Goal: Task Accomplishment & Management: Use online tool/utility

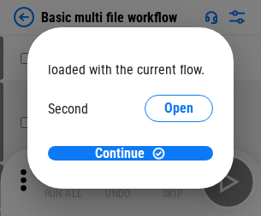
click at [164, 154] on span "Open" at bounding box center [178, 161] width 29 height 14
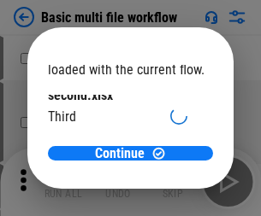
scroll to position [49, 0]
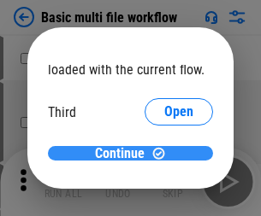
click at [124, 154] on span "Continue" at bounding box center [120, 154] width 50 height 14
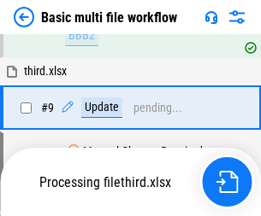
scroll to position [715, 0]
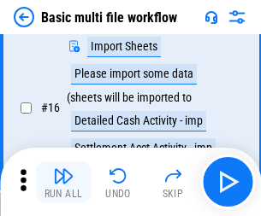
click at [63, 182] on img "button" at bounding box center [63, 176] width 21 height 21
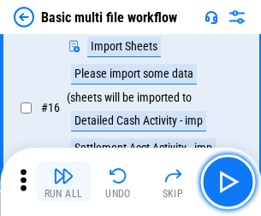
scroll to position [1138, 0]
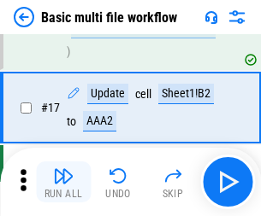
click at [63, 182] on img "button" at bounding box center [63, 176] width 21 height 21
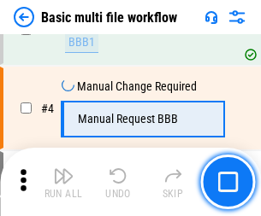
click at [63, 182] on img "button" at bounding box center [63, 176] width 21 height 21
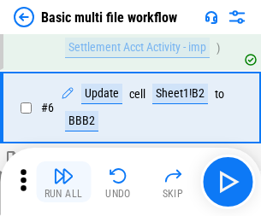
click at [63, 182] on img "button" at bounding box center [63, 176] width 21 height 21
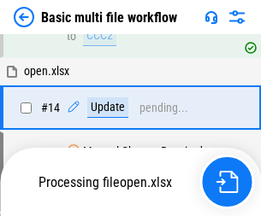
scroll to position [1017, 0]
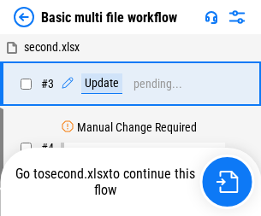
scroll to position [182, 0]
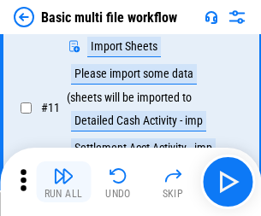
click at [63, 182] on img "button" at bounding box center [63, 176] width 21 height 21
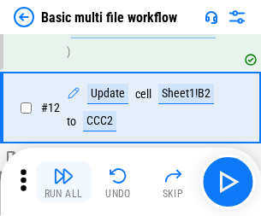
click at [63, 182] on img "button" at bounding box center [63, 176] width 21 height 21
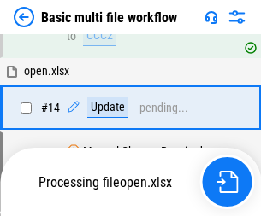
scroll to position [1138, 0]
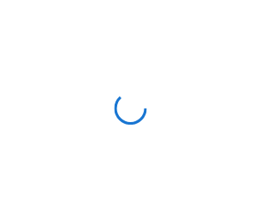
scroll to position [6, 0]
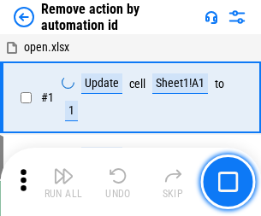
scroll to position [63, 0]
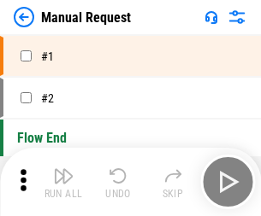
click at [63, 182] on img "button" at bounding box center [63, 176] width 21 height 21
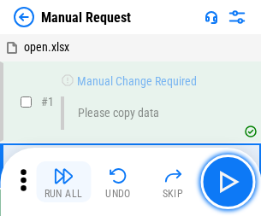
scroll to position [58, 0]
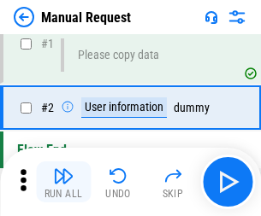
click at [63, 182] on img "button" at bounding box center [63, 176] width 21 height 21
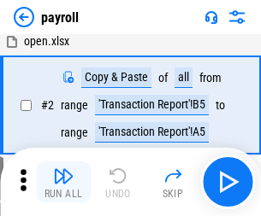
click at [63, 182] on img "button" at bounding box center [63, 176] width 21 height 21
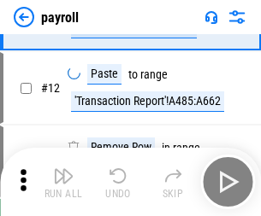
scroll to position [211, 0]
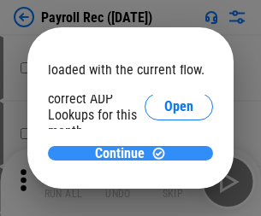
click at [124, 153] on span "Continue" at bounding box center [120, 154] width 50 height 14
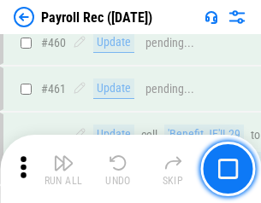
scroll to position [9110, 0]
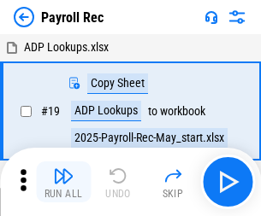
click at [63, 182] on img "button" at bounding box center [63, 176] width 21 height 21
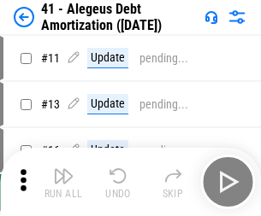
click at [63, 182] on img "button" at bounding box center [63, 176] width 21 height 21
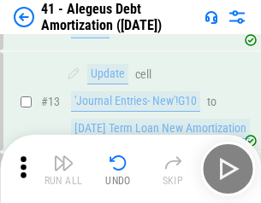
scroll to position [211, 0]
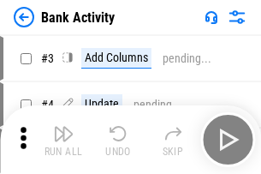
click at [63, 139] on img "button" at bounding box center [63, 133] width 21 height 21
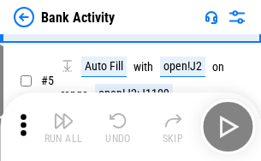
scroll to position [91, 0]
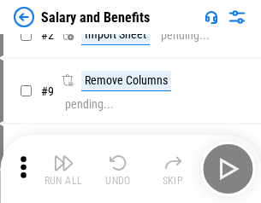
click at [63, 169] on img "button" at bounding box center [63, 163] width 21 height 21
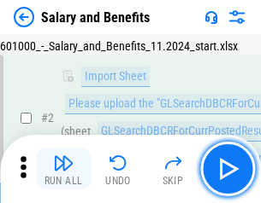
scroll to position [124, 0]
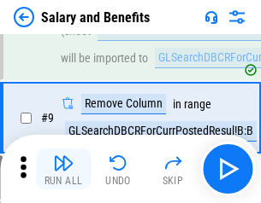
click at [63, 169] on img "button" at bounding box center [63, 163] width 21 height 21
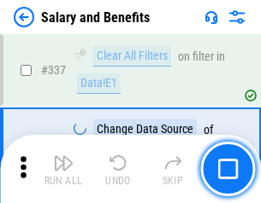
scroll to position [8004, 0]
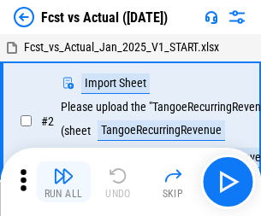
click at [63, 169] on img "button" at bounding box center [63, 176] width 21 height 21
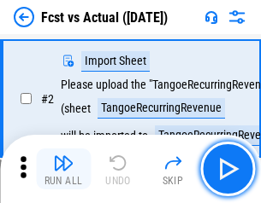
scroll to position [160, 0]
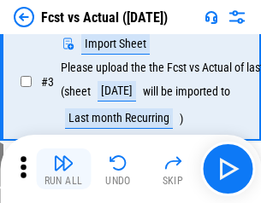
click at [63, 169] on img "button" at bounding box center [63, 163] width 21 height 21
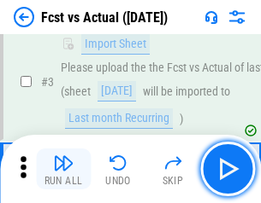
scroll to position [256, 0]
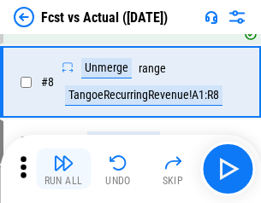
click at [63, 169] on img "button" at bounding box center [63, 163] width 21 height 21
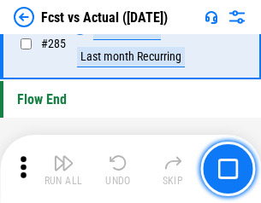
scroll to position [8091, 0]
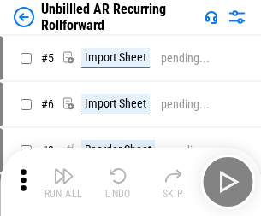
click at [63, 169] on img "button" at bounding box center [63, 176] width 21 height 21
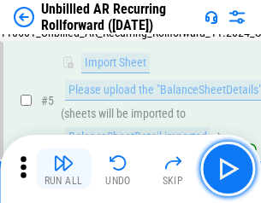
scroll to position [161, 0]
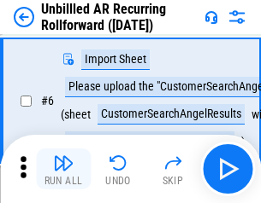
click at [63, 169] on img "button" at bounding box center [63, 163] width 21 height 21
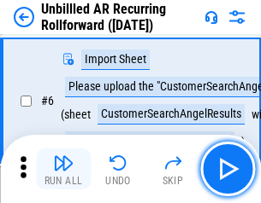
scroll to position [275, 0]
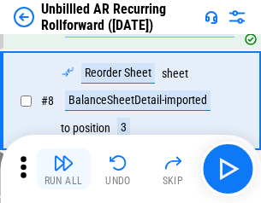
click at [63, 169] on img "button" at bounding box center [63, 163] width 21 height 21
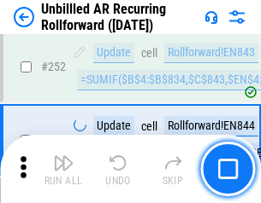
scroll to position [5807, 0]
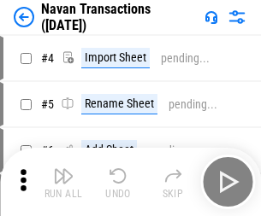
click at [63, 169] on img "button" at bounding box center [63, 176] width 21 height 21
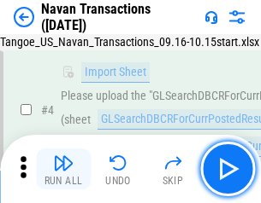
scroll to position [147, 0]
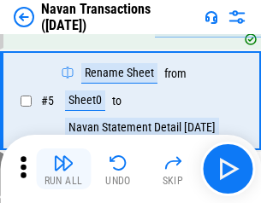
click at [63, 169] on img "button" at bounding box center [63, 163] width 21 height 21
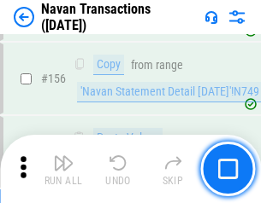
scroll to position [5542, 0]
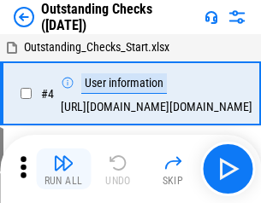
click at [63, 169] on img "button" at bounding box center [63, 163] width 21 height 21
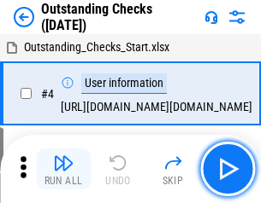
scroll to position [179, 0]
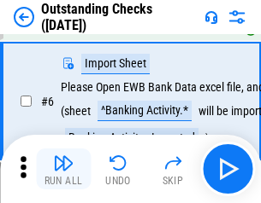
click at [63, 169] on img "button" at bounding box center [63, 163] width 21 height 21
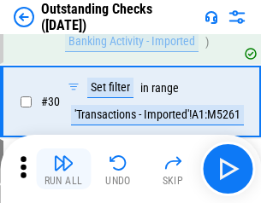
click at [63, 169] on img "button" at bounding box center [63, 163] width 21 height 21
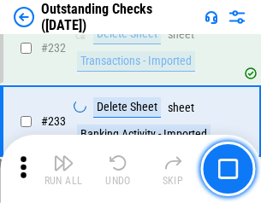
scroll to position [5191, 0]
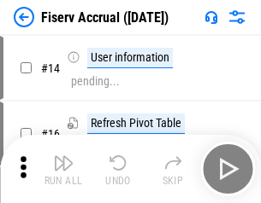
click at [63, 169] on img "button" at bounding box center [63, 163] width 21 height 21
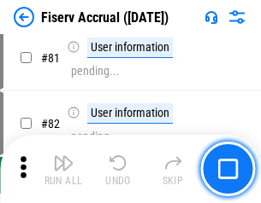
scroll to position [2246, 0]
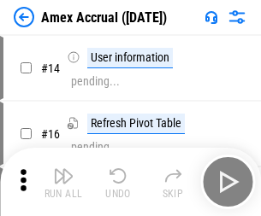
click at [63, 169] on img "button" at bounding box center [63, 176] width 21 height 21
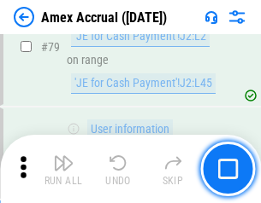
scroll to position [2219, 0]
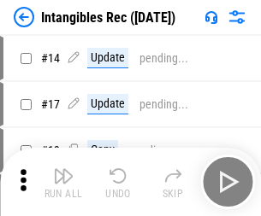
click at [63, 182] on img "button" at bounding box center [63, 176] width 21 height 21
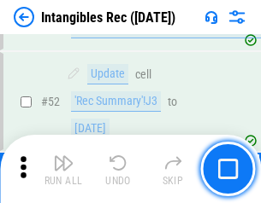
scroll to position [666, 0]
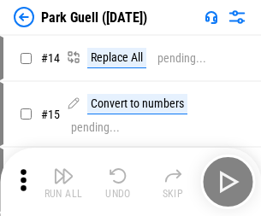
click at [63, 169] on img "button" at bounding box center [63, 176] width 21 height 21
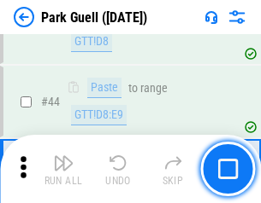
scroll to position [2138, 0]
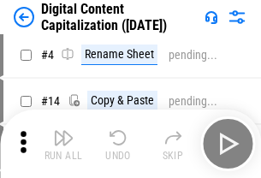
click at [63, 144] on img "button" at bounding box center [63, 137] width 21 height 21
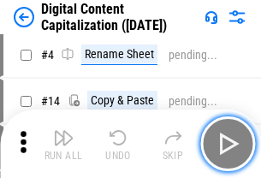
scroll to position [160, 0]
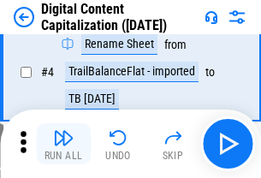
click at [63, 144] on img "button" at bounding box center [63, 137] width 21 height 21
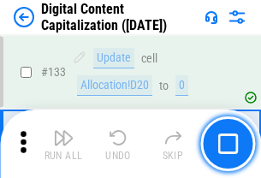
scroll to position [1813, 0]
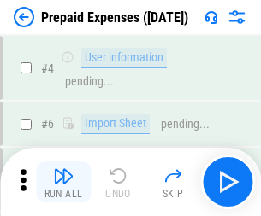
click at [63, 169] on img "button" at bounding box center [63, 176] width 21 height 21
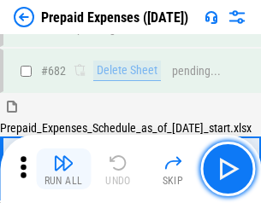
scroll to position [4700, 0]
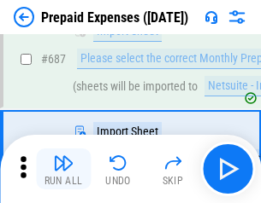
click at [63, 169] on img "button" at bounding box center [63, 163] width 21 height 21
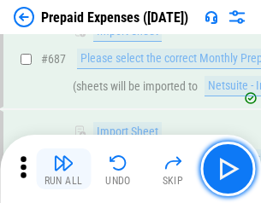
scroll to position [4788, 0]
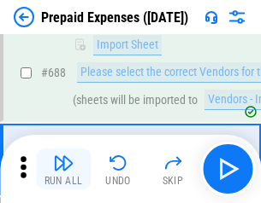
click at [63, 169] on img "button" at bounding box center [63, 163] width 21 height 21
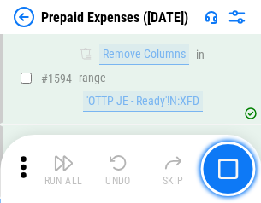
scroll to position [16644, 0]
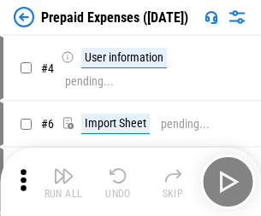
click at [63, 182] on img "button" at bounding box center [63, 176] width 21 height 21
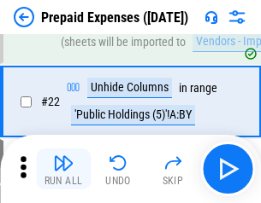
click at [63, 169] on img "button" at bounding box center [63, 163] width 21 height 21
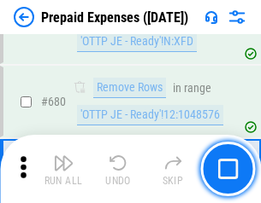
scroll to position [5953, 0]
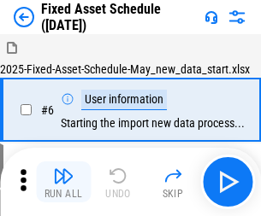
click at [63, 182] on img "button" at bounding box center [63, 176] width 21 height 21
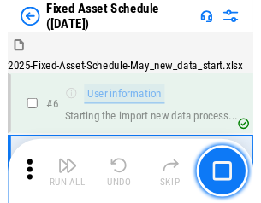
scroll to position [180, 0]
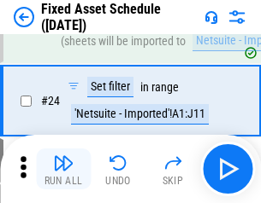
click at [63, 169] on img "button" at bounding box center [63, 163] width 21 height 21
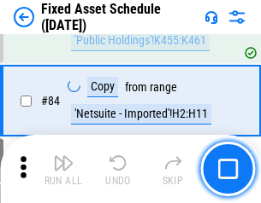
scroll to position [2349, 0]
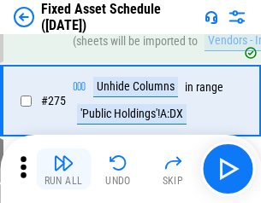
click at [63, 169] on img "button" at bounding box center [63, 163] width 21 height 21
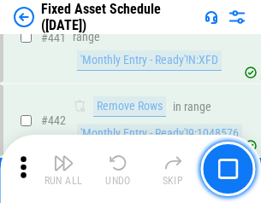
scroll to position [7642, 0]
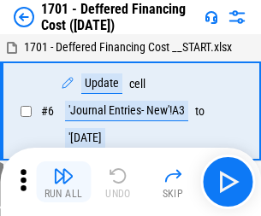
click at [63, 182] on img "button" at bounding box center [63, 176] width 21 height 21
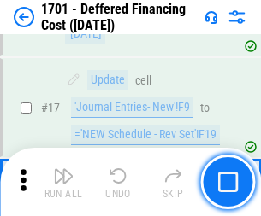
scroll to position [205, 0]
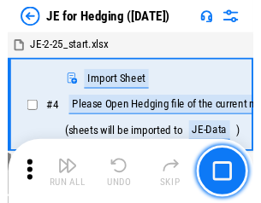
scroll to position [97, 0]
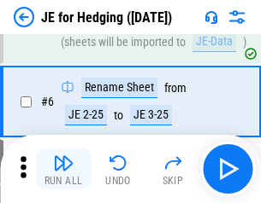
click at [63, 169] on img "button" at bounding box center [63, 163] width 21 height 21
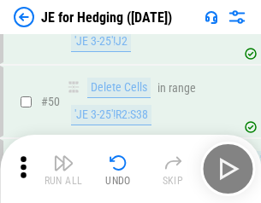
scroll to position [1107, 0]
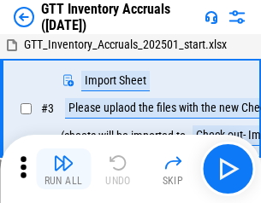
click at [63, 169] on img "button" at bounding box center [63, 163] width 21 height 21
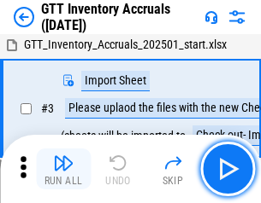
scroll to position [110, 0]
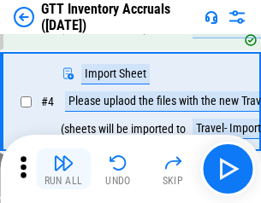
click at [63, 169] on img "button" at bounding box center [63, 163] width 21 height 21
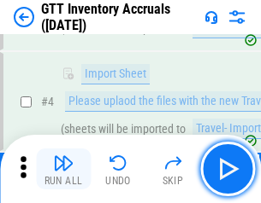
scroll to position [197, 0]
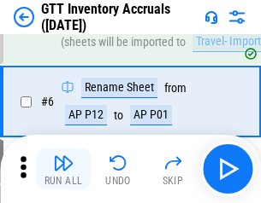
click at [63, 169] on img "button" at bounding box center [63, 163] width 21 height 21
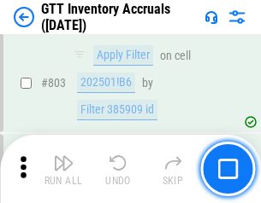
scroll to position [12976, 0]
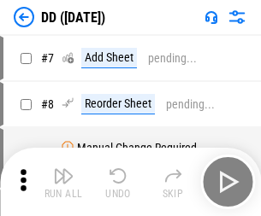
click at [63, 182] on img "button" at bounding box center [63, 176] width 21 height 21
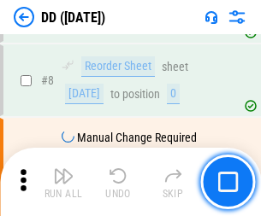
scroll to position [165, 0]
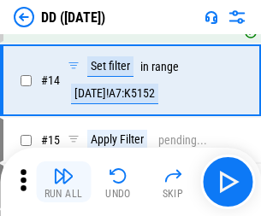
click at [63, 182] on img "button" at bounding box center [63, 176] width 21 height 21
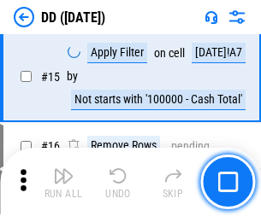
scroll to position [439, 0]
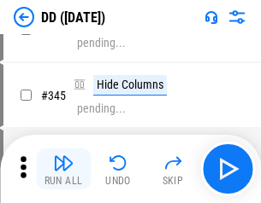
click at [63, 169] on img "button" at bounding box center [63, 163] width 21 height 21
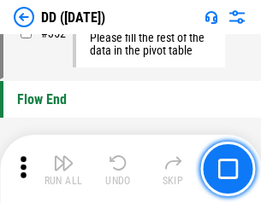
scroll to position [8182, 0]
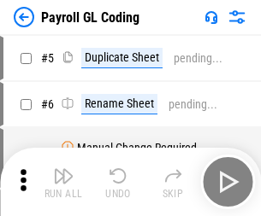
click at [63, 182] on img "button" at bounding box center [63, 176] width 21 height 21
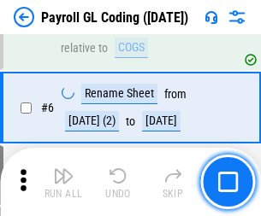
scroll to position [205, 0]
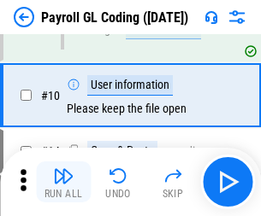
click at [63, 182] on img "button" at bounding box center [63, 176] width 21 height 21
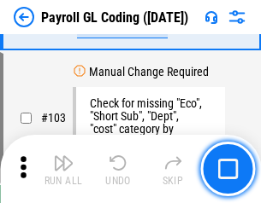
scroll to position [4011, 0]
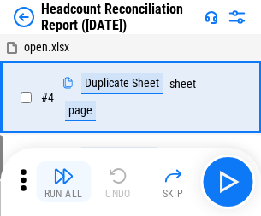
click at [63, 182] on img "button" at bounding box center [63, 176] width 21 height 21
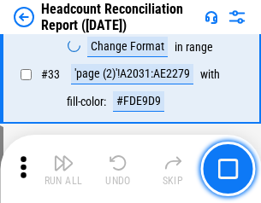
scroll to position [1574, 0]
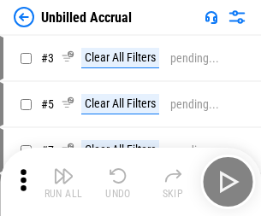
click at [63, 182] on img "button" at bounding box center [63, 176] width 21 height 21
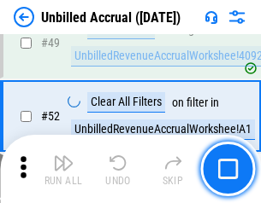
scroll to position [1551, 0]
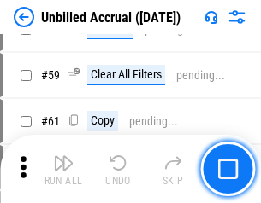
click at [63, 169] on img "button" at bounding box center [63, 163] width 21 height 21
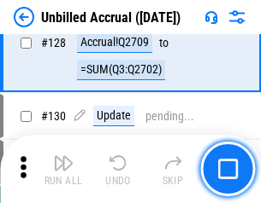
scroll to position [5092, 0]
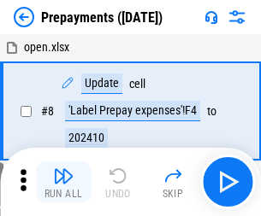
click at [63, 182] on img "button" at bounding box center [63, 176] width 21 height 21
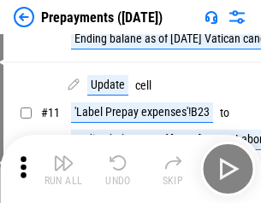
scroll to position [107, 0]
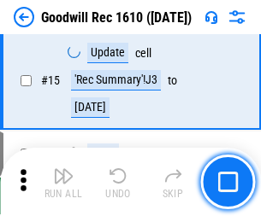
scroll to position [292, 0]
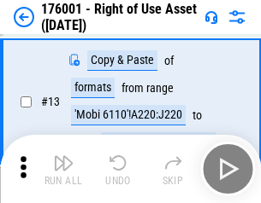
scroll to position [110, 0]
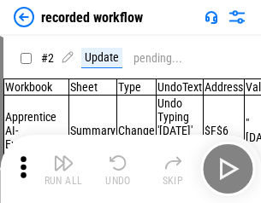
click at [63, 169] on img "button" at bounding box center [63, 163] width 21 height 21
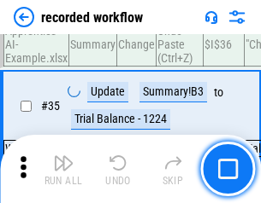
scroll to position [5343, 0]
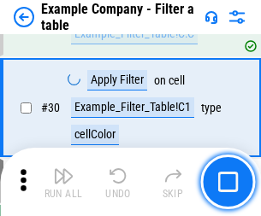
scroll to position [1564, 0]
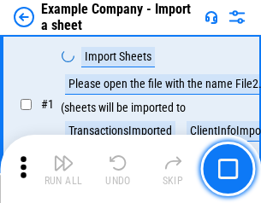
scroll to position [144, 0]
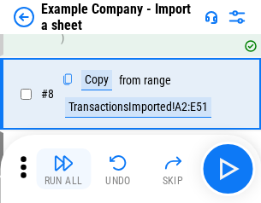
click at [63, 169] on img "button" at bounding box center [63, 163] width 21 height 21
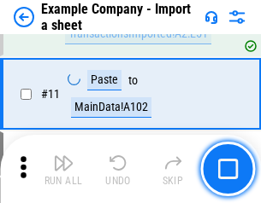
scroll to position [378, 0]
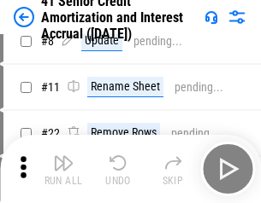
click at [63, 169] on img "button" at bounding box center [63, 163] width 21 height 21
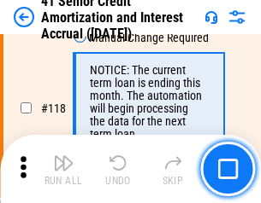
scroll to position [1613, 0]
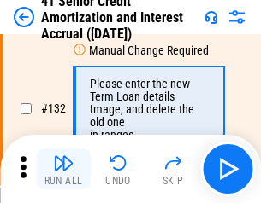
click at [63, 169] on img "button" at bounding box center [63, 163] width 21 height 21
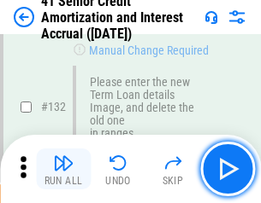
scroll to position [1787, 0]
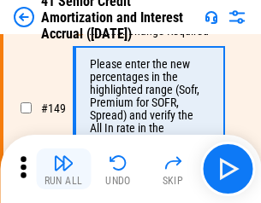
click at [63, 169] on img "button" at bounding box center [63, 163] width 21 height 21
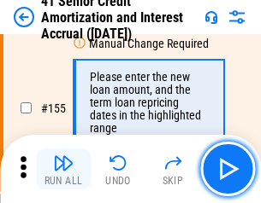
click at [63, 169] on img "button" at bounding box center [63, 163] width 21 height 21
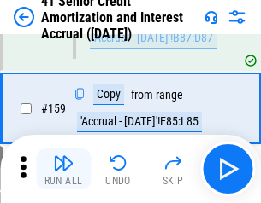
click at [63, 169] on img "button" at bounding box center [63, 163] width 21 height 21
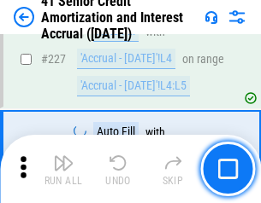
scroll to position [3829, 0]
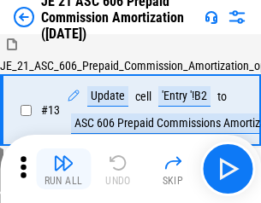
click at [63, 169] on img "button" at bounding box center [63, 163] width 21 height 21
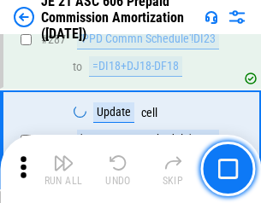
scroll to position [3146, 0]
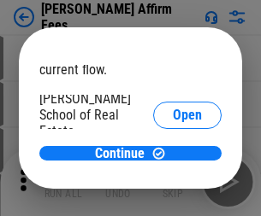
click at [173, 198] on span "Open" at bounding box center [187, 205] width 29 height 14
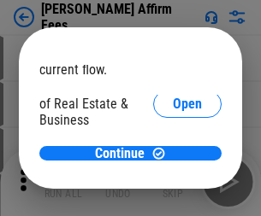
click at [173, 179] on span "Open" at bounding box center [187, 186] width 29 height 14
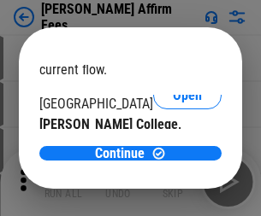
click at [173, 160] on span "Open" at bounding box center [187, 167] width 29 height 14
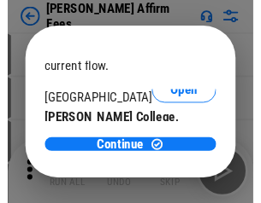
scroll to position [268, 0]
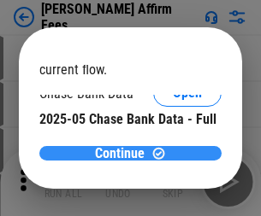
click at [124, 153] on span "Continue" at bounding box center [120, 154] width 50 height 14
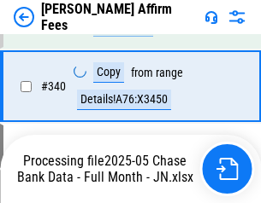
scroll to position [3699, 0]
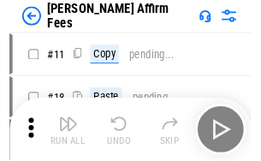
scroll to position [17, 0]
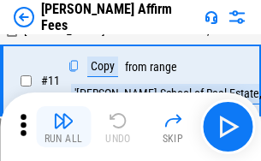
click at [63, 127] on img "button" at bounding box center [63, 120] width 21 height 21
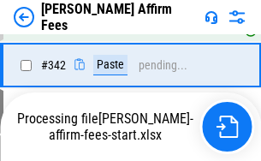
scroll to position [3906, 0]
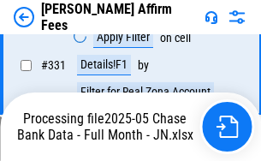
scroll to position [3720, 0]
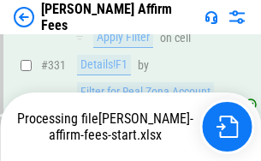
scroll to position [3720, 0]
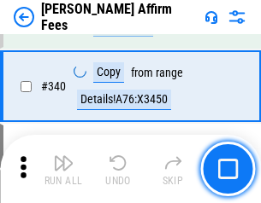
scroll to position [3699, 0]
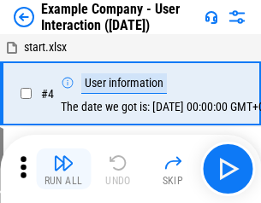
click at [63, 169] on img "button" at bounding box center [63, 163] width 21 height 21
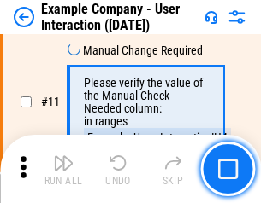
scroll to position [370, 0]
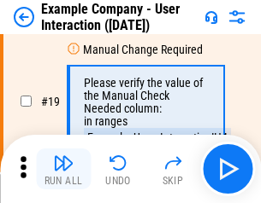
click at [63, 169] on img "button" at bounding box center [63, 163] width 21 height 21
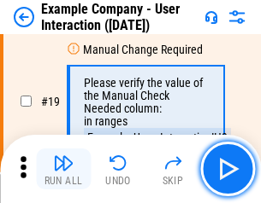
click at [63, 169] on img "button" at bounding box center [63, 163] width 21 height 21
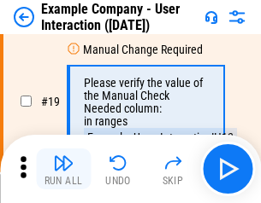
click at [63, 169] on img "button" at bounding box center [63, 163] width 21 height 21
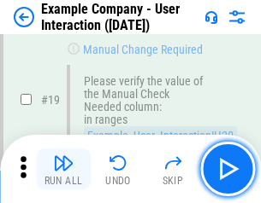
scroll to position [472, 0]
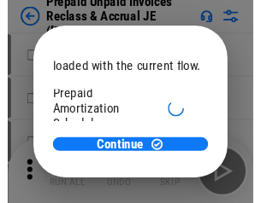
scroll to position [102, 0]
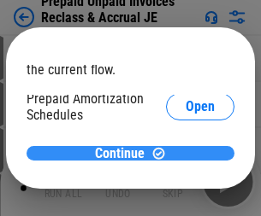
click at [124, 153] on span "Continue" at bounding box center [120, 154] width 50 height 14
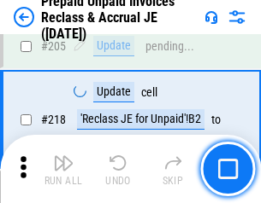
scroll to position [2216, 0]
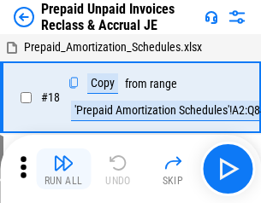
click at [63, 169] on img "button" at bounding box center [63, 163] width 21 height 21
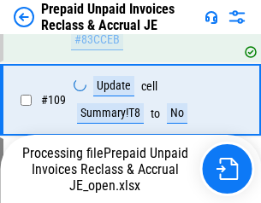
scroll to position [1395, 0]
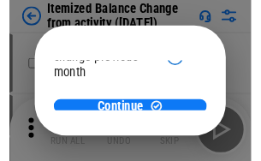
scroll to position [125, 0]
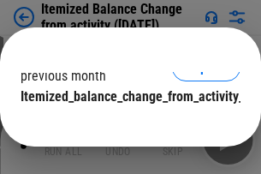
click at [124, 124] on span "Continue" at bounding box center [120, 131] width 50 height 14
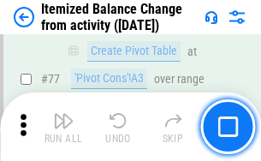
scroll to position [1671, 0]
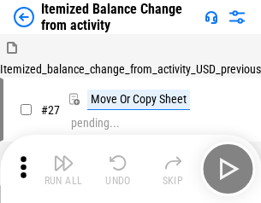
scroll to position [26, 0]
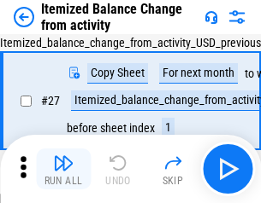
click at [63, 169] on img "button" at bounding box center [63, 163] width 21 height 21
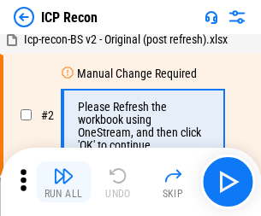
click at [63, 182] on img "button" at bounding box center [63, 176] width 21 height 21
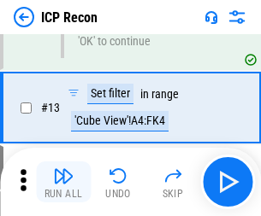
click at [63, 182] on img "button" at bounding box center [63, 176] width 21 height 21
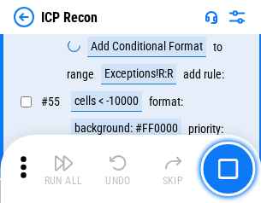
scroll to position [1490, 0]
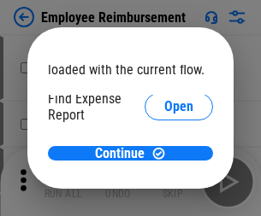
click at [164, 198] on span "Open" at bounding box center [178, 205] width 29 height 14
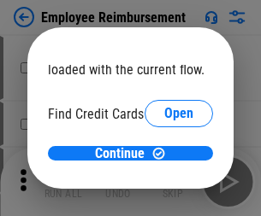
scroll to position [100, 0]
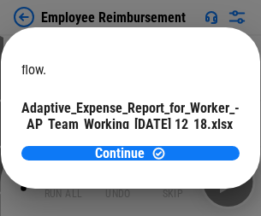
click at [191, 144] on span "Open" at bounding box center [205, 151] width 29 height 14
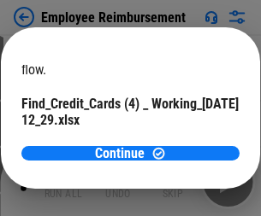
scroll to position [178, 0]
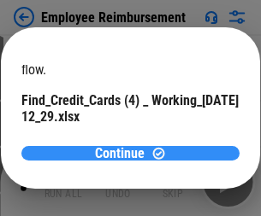
click at [124, 153] on span "Continue" at bounding box center [120, 154] width 50 height 14
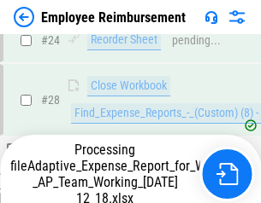
scroll to position [799, 0]
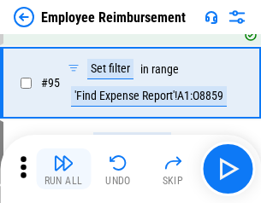
click at [63, 169] on img "button" at bounding box center [63, 163] width 21 height 21
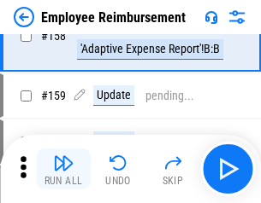
click at [63, 169] on img "button" at bounding box center [63, 163] width 21 height 21
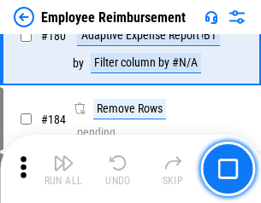
scroll to position [4345, 0]
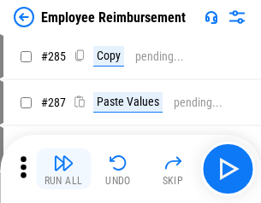
click at [63, 169] on img "button" at bounding box center [63, 163] width 21 height 21
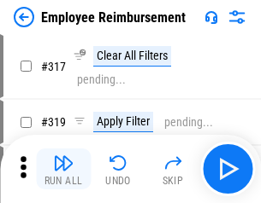
click at [63, 169] on img "button" at bounding box center [63, 163] width 21 height 21
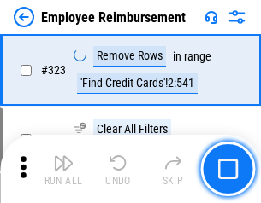
scroll to position [8786, 0]
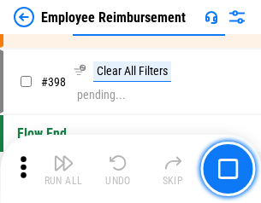
click at [63, 169] on img "button" at bounding box center [63, 163] width 21 height 21
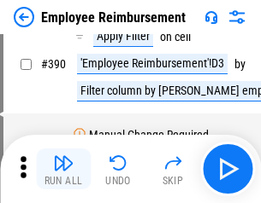
click at [63, 169] on img "button" at bounding box center [63, 163] width 21 height 21
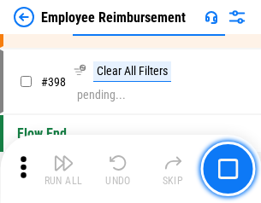
click at [63, 169] on img "button" at bounding box center [63, 163] width 21 height 21
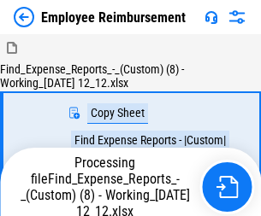
scroll to position [58, 0]
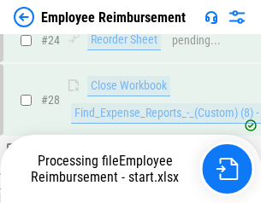
scroll to position [799, 0]
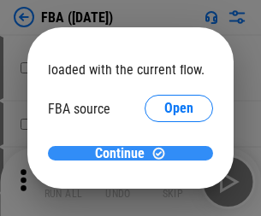
click at [124, 154] on span "Continue" at bounding box center [120, 154] width 50 height 14
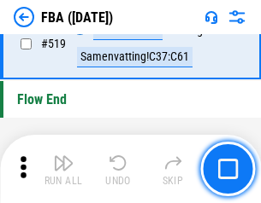
scroll to position [13159, 0]
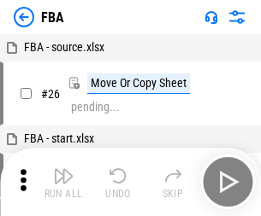
scroll to position [17, 0]
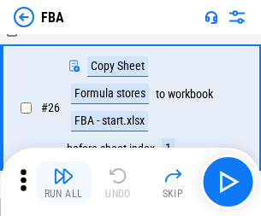
click at [63, 182] on img "button" at bounding box center [63, 176] width 21 height 21
